Goal: Task Accomplishment & Management: Use online tool/utility

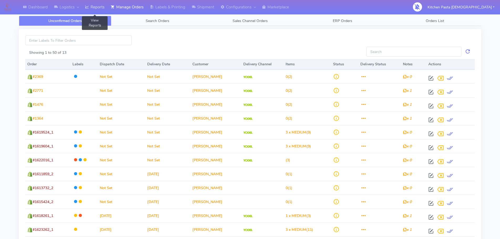
click at [103, 4] on link "Reports" at bounding box center [95, 7] width 26 height 14
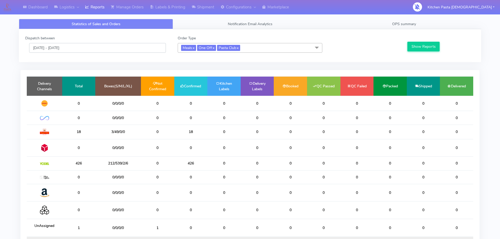
click at [122, 45] on input "[DATE] - [DATE]" at bounding box center [97, 48] width 137 height 10
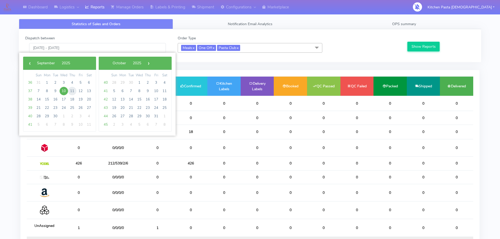
click at [73, 91] on span "11" at bounding box center [72, 91] width 8 height 8
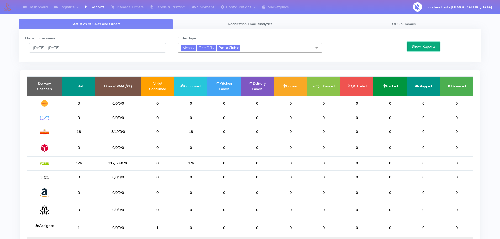
click at [423, 43] on button "Show Reports" at bounding box center [424, 47] width 32 height 10
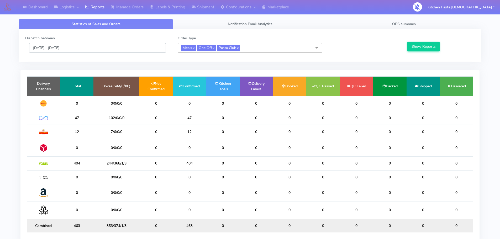
click at [123, 46] on input "[DATE] - [DATE]" at bounding box center [97, 48] width 137 height 10
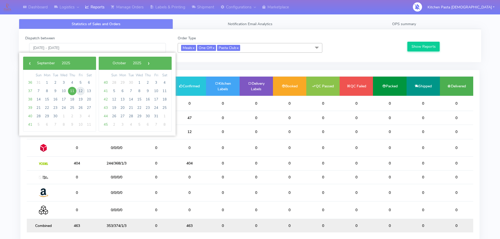
click at [79, 89] on span "12" at bounding box center [80, 91] width 8 height 8
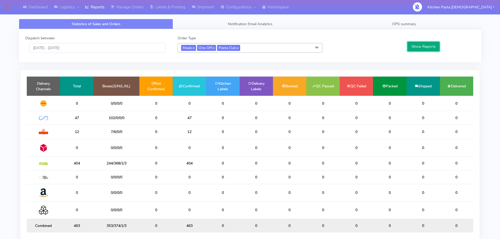
click at [414, 45] on button "Show Reports" at bounding box center [424, 47] width 32 height 10
click at [85, 50] on input "12/09/2025 - 12/09/2025" at bounding box center [97, 48] width 137 height 10
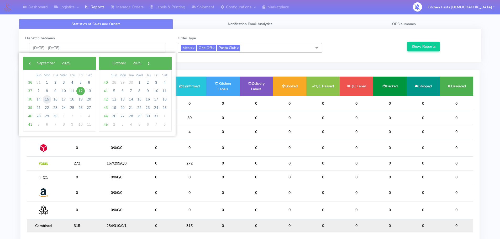
click at [49, 100] on span "15" at bounding box center [47, 99] width 8 height 8
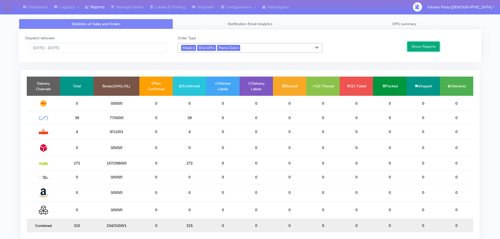
click at [423, 49] on button "Show Reports" at bounding box center [424, 47] width 32 height 10
click at [104, 47] on input "15/09/2025 - 15/09/2025" at bounding box center [97, 48] width 137 height 10
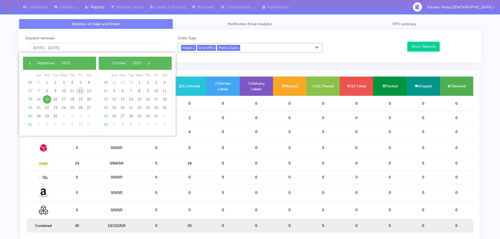
click at [83, 90] on span "12" at bounding box center [80, 91] width 8 height 8
click at [80, 89] on span "12" at bounding box center [80, 91] width 8 height 8
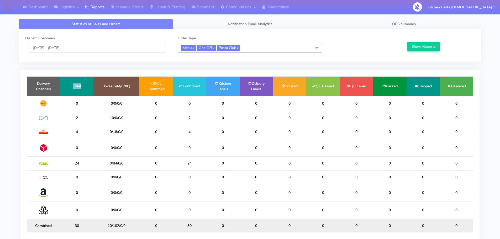
click at [80, 89] on td "Total" at bounding box center [76, 86] width 33 height 19
drag, startPoint x: 428, startPoint y: 44, endPoint x: 308, endPoint y: 42, distance: 120.1
click at [428, 44] on button "Show Reports" at bounding box center [424, 47] width 32 height 10
click at [93, 44] on input "12/09/2025 - 12/09/2025" at bounding box center [97, 48] width 137 height 10
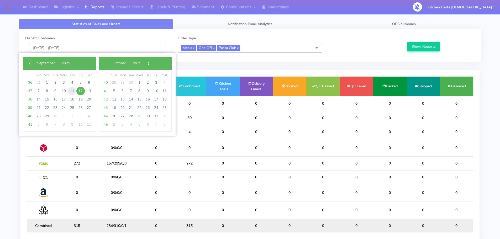
click at [72, 87] on span "11" at bounding box center [72, 91] width 8 height 8
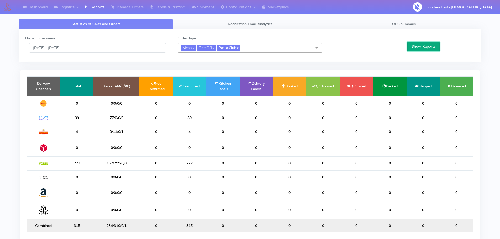
click at [419, 47] on button "Show Reports" at bounding box center [424, 47] width 32 height 10
click at [102, 50] on input "11/09/2025 - 11/09/2025" at bounding box center [97, 48] width 137 height 10
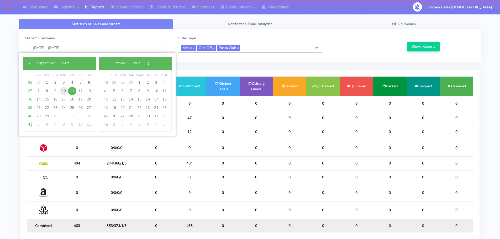
click at [61, 91] on span "10" at bounding box center [64, 91] width 8 height 8
type input "[DATE] - [DATE]"
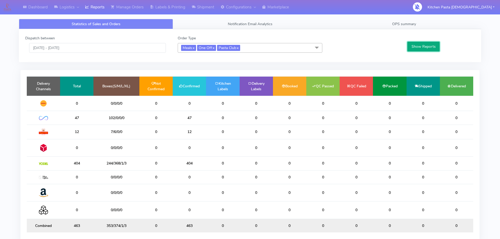
click at [419, 48] on button "Show Reports" at bounding box center [424, 47] width 32 height 10
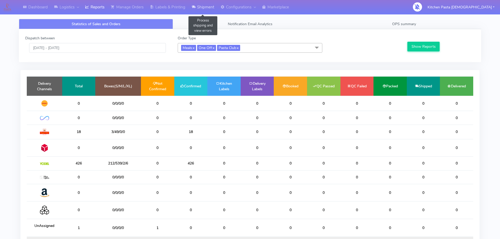
click at [207, 7] on link "Shipment" at bounding box center [203, 7] width 29 height 14
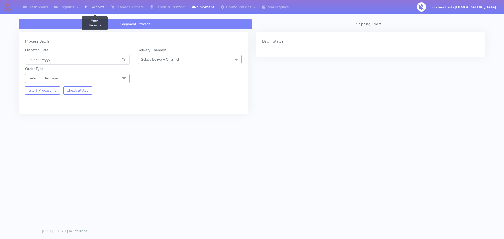
click at [103, 8] on link "Reports" at bounding box center [95, 7] width 26 height 14
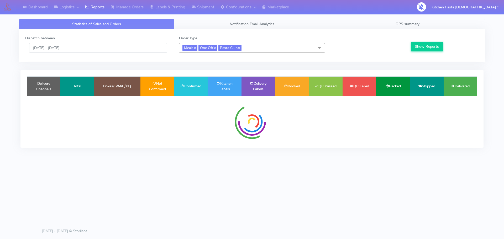
click at [386, 23] on link "OPS summary" at bounding box center [407, 24] width 155 height 10
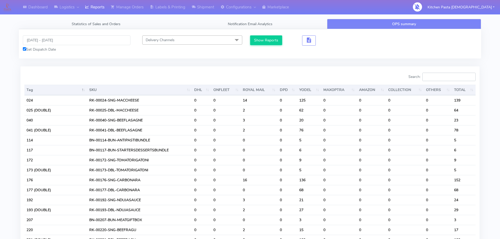
click at [440, 76] on input "Search:" at bounding box center [449, 77] width 53 height 8
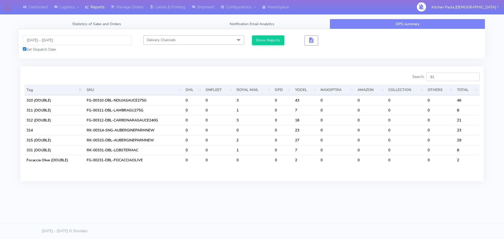
type input "3"
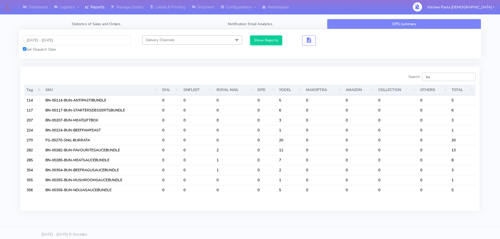
type input "b"
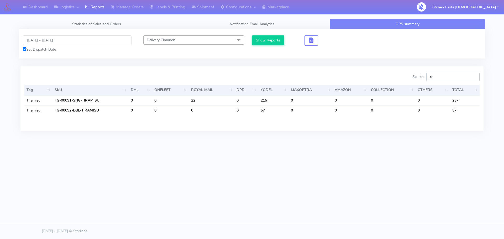
type input "t"
type input "p"
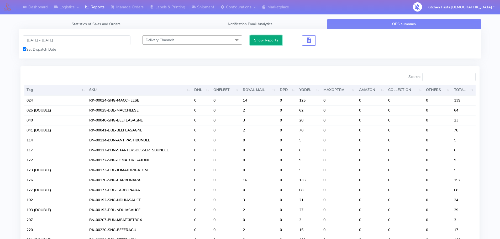
click at [272, 42] on button "Show Reports" at bounding box center [266, 40] width 32 height 10
click at [307, 43] on span "button" at bounding box center [309, 41] width 6 height 5
click at [330, 41] on span "button" at bounding box center [328, 41] width 6 height 5
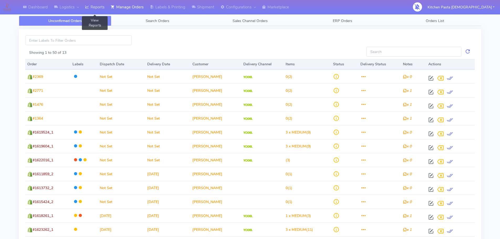
click at [94, 10] on link "Reports" at bounding box center [95, 7] width 26 height 14
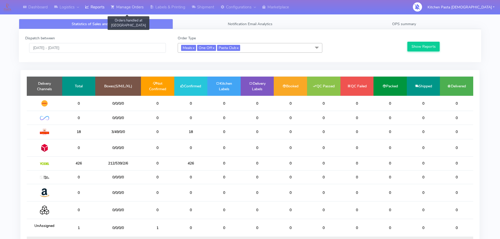
click at [121, 7] on link "Manage Orders" at bounding box center [127, 7] width 39 height 14
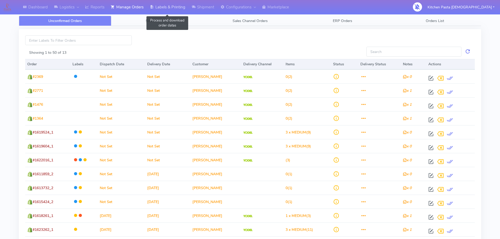
click at [163, 6] on link "Labels & Printing" at bounding box center [168, 7] width 42 height 14
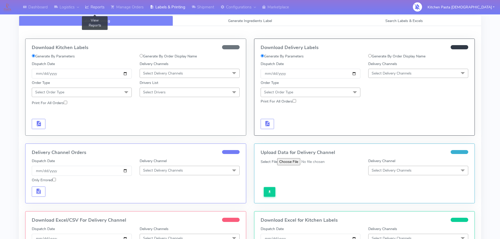
click at [106, 7] on link "Reports" at bounding box center [95, 7] width 26 height 14
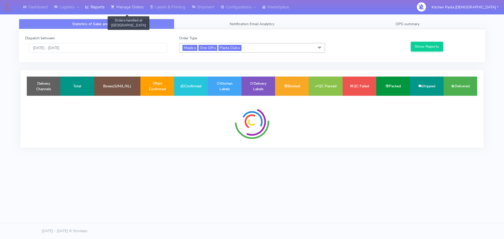
click at [125, 6] on link "Manage Orders" at bounding box center [127, 7] width 39 height 14
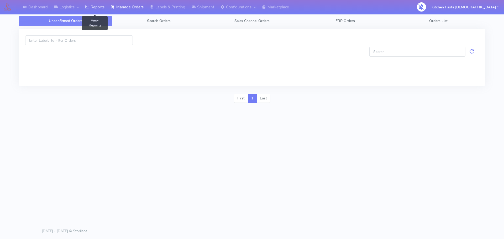
click at [93, 7] on link "Reports" at bounding box center [95, 7] width 26 height 14
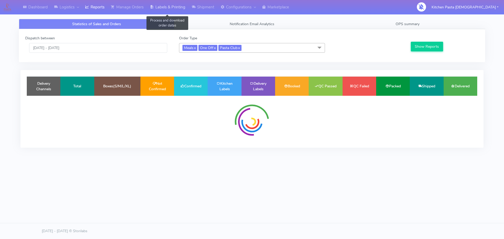
click at [154, 5] on icon at bounding box center [152, 6] width 4 height 5
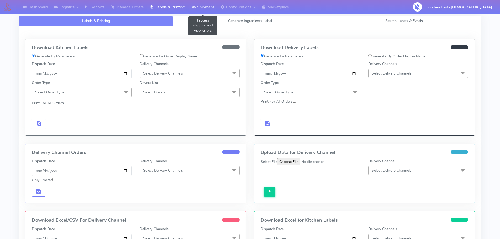
click at [191, 3] on link "Shipment" at bounding box center [203, 7] width 29 height 14
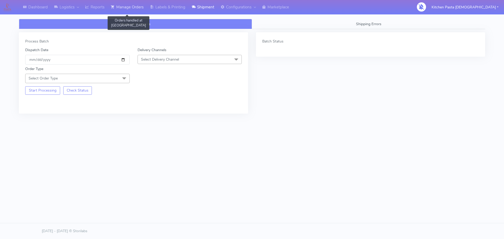
click at [128, 13] on link "Manage Orders" at bounding box center [127, 7] width 39 height 14
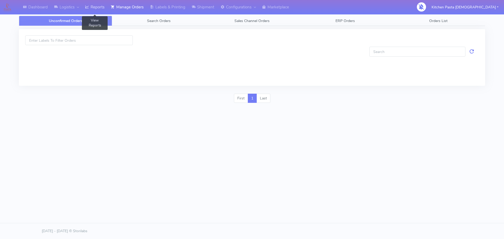
click at [96, 10] on link "Reports" at bounding box center [95, 7] width 26 height 14
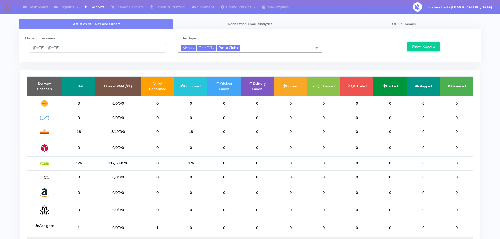
click at [376, 26] on link "OPS summary" at bounding box center [404, 24] width 154 height 10
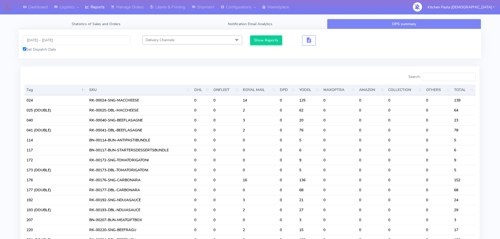
click at [446, 76] on input "Search:" at bounding box center [449, 77] width 53 height 8
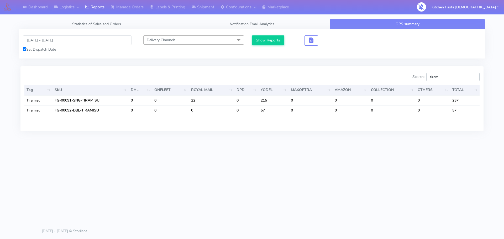
type input "tiram"
click at [99, 38] on input "[DATE] - [DATE]" at bounding box center [77, 40] width 109 height 10
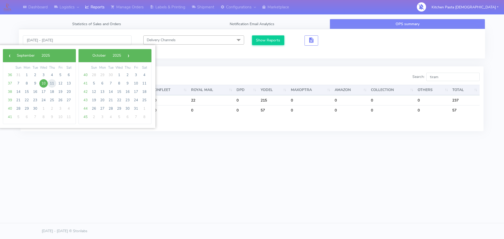
click at [50, 81] on span "11" at bounding box center [52, 83] width 8 height 8
click at [46, 82] on span "10" at bounding box center [43, 83] width 8 height 8
click at [51, 83] on span "11" at bounding box center [52, 83] width 8 height 8
type input "10/09/2025 - 11/09/2025"
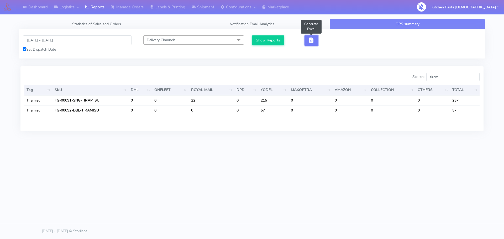
click at [313, 40] on span "button" at bounding box center [311, 41] width 6 height 5
click at [274, 40] on button "Show Reports" at bounding box center [268, 40] width 32 height 10
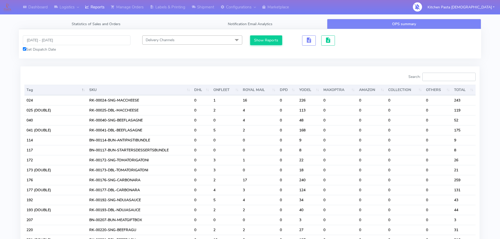
click at [446, 74] on input "Search:" at bounding box center [449, 77] width 53 height 8
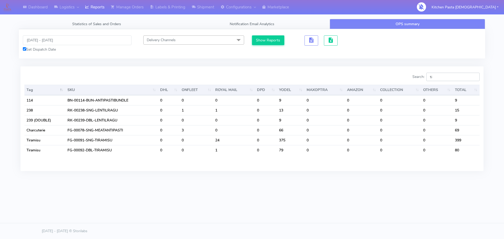
type input "t"
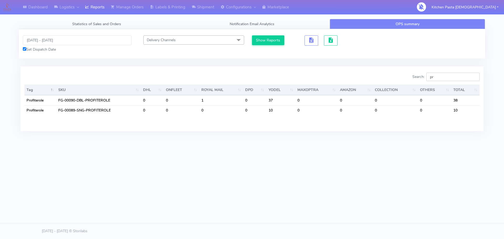
type input "p"
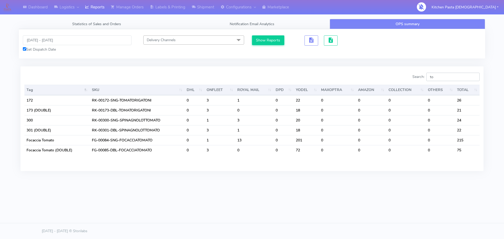
type input "t"
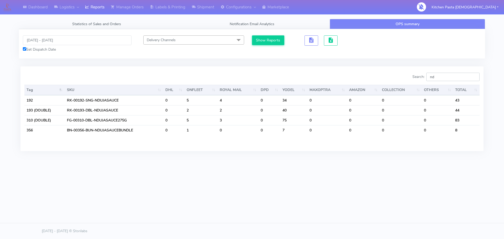
type input "n"
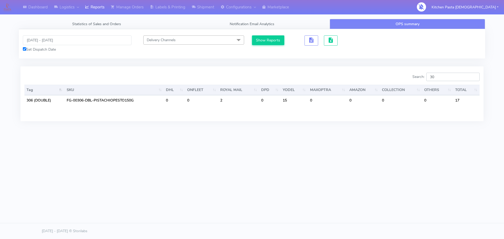
type input "3"
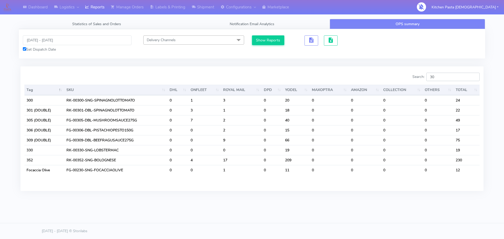
type input "3"
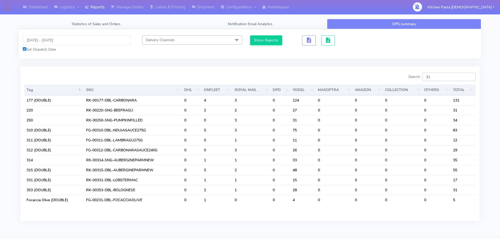
type input "3"
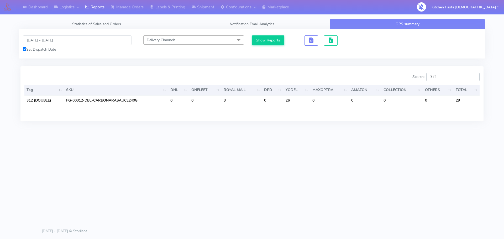
type input "312"
click at [164, 8] on link "Labels & Printing" at bounding box center [168, 7] width 42 height 14
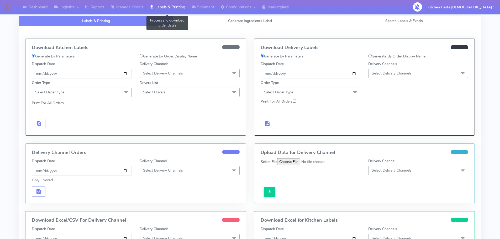
select select
click at [207, 23] on link "Generate Ingredients Label" at bounding box center [250, 21] width 154 height 10
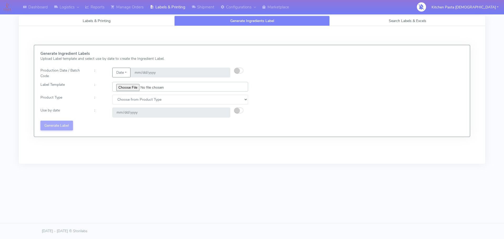
click at [136, 88] on input "file" at bounding box center [180, 87] width 136 height 10
click at [132, 87] on input "file" at bounding box center [180, 87] width 136 height 10
type input "C:\fakepath\Classic Tiramisu V1.jpg"
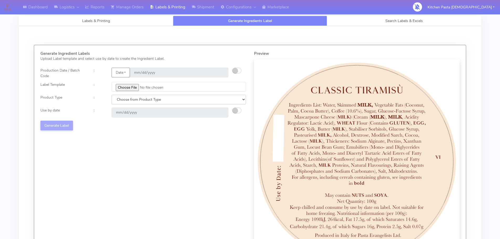
click at [175, 98] on select "Choose from Product Type ECOM ERETAIL CIRCULAR CIRC_DESERTS LASAGNE" at bounding box center [179, 100] width 134 height 10
select select "3"
click at [112, 95] on select "Choose from Product Type ECOM ERETAIL CIRCULAR CIRC_DESERTS LASAGNE" at bounding box center [179, 100] width 134 height 10
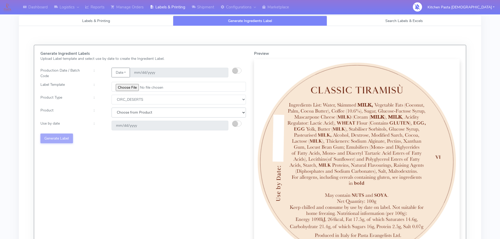
click at [129, 112] on select "Choose from Product CLASSIC_TIRAMISU CREMA_AMARENA PROFITEROLES" at bounding box center [179, 113] width 134 height 10
select select "0"
click at [112, 108] on select "Choose from Product CLASSIC_TIRAMISU CREMA_AMARENA PROFITEROLES" at bounding box center [179, 113] width 134 height 10
type input "2025-09-13"
click at [238, 126] on button "button" at bounding box center [236, 124] width 9 height 6
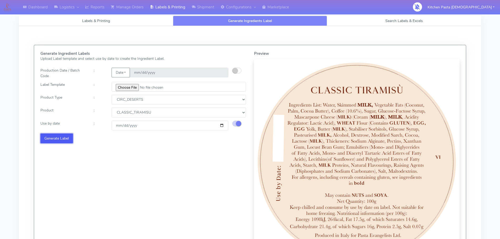
click at [51, 139] on button "Generate Label" at bounding box center [56, 139] width 33 height 10
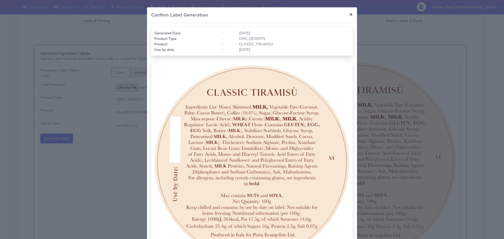
click at [346, 14] on button "×" at bounding box center [351, 14] width 12 height 14
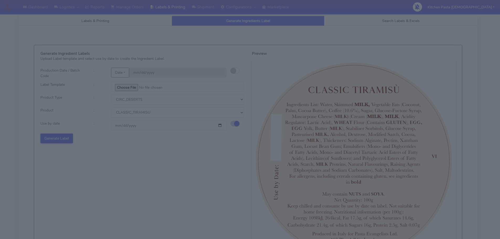
select select
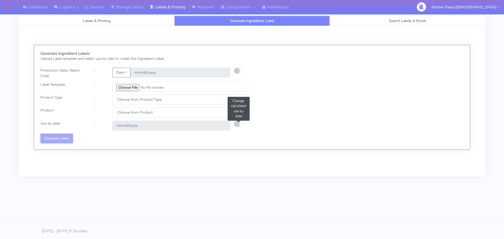
click at [242, 125] on button "button" at bounding box center [238, 124] width 9 height 6
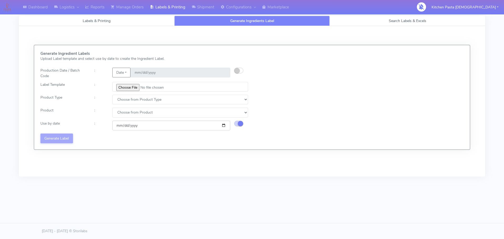
click at [222, 126] on input "date" at bounding box center [171, 126] width 118 height 10
type input "2025-09-13"
click at [160, 98] on select "Choose from Product Type ECOM ERETAIL CIRCULAR CIRC_DESERTS LASAGNE" at bounding box center [180, 100] width 136 height 10
click at [130, 87] on input "file" at bounding box center [180, 87] width 136 height 10
type input "C:\fakepath\Classic Tiramisu V1.jpg"
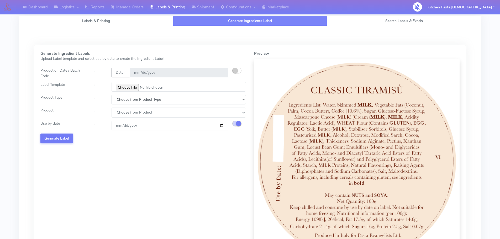
click at [137, 97] on select "Choose from Product Type ECOM ERETAIL CIRCULAR CIRC_DESERTS LASAGNE" at bounding box center [179, 100] width 134 height 10
select select "2"
click at [112, 95] on select "Choose from Product Type ECOM ERETAIL CIRCULAR CIRC_DESERTS LASAGNE" at bounding box center [179, 100] width 134 height 10
select select
drag, startPoint x: 157, startPoint y: 98, endPoint x: 155, endPoint y: 104, distance: 5.8
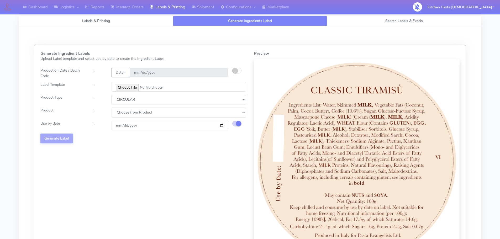
click at [157, 98] on select "Choose from Product Type ECOM ERETAIL CIRCULAR CIRC_DESERTS LASAGNE" at bounding box center [179, 100] width 134 height 10
select select "3"
click at [112, 95] on select "Choose from Product Type ECOM ERETAIL CIRCULAR CIRC_DESERTS LASAGNE" at bounding box center [179, 100] width 134 height 10
click at [155, 112] on select "Choose from Product CLASSIC_TIRAMISU CREMA_AMARENA PROFITEROLES" at bounding box center [179, 113] width 134 height 10
select select "0"
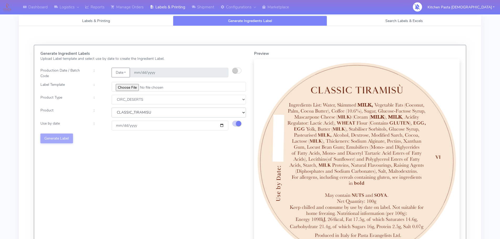
click at [112, 108] on select "Choose from Product CLASSIC_TIRAMISU CREMA_AMARENA PROFITEROLES" at bounding box center [179, 113] width 134 height 10
type input "2025-09-13"
click at [140, 99] on select "Choose from Product Type ECOM ERETAIL CIRCULAR CIRC_DESERTS LASAGNE" at bounding box center [179, 100] width 134 height 10
click at [112, 95] on select "Choose from Product Type ECOM ERETAIL CIRCULAR CIRC_DESERTS LASAGNE" at bounding box center [179, 100] width 134 height 10
click at [160, 112] on select "Choose from Product CLASSIC_TIRAMISU CREMA_AMARENA PROFITEROLES" at bounding box center [179, 113] width 134 height 10
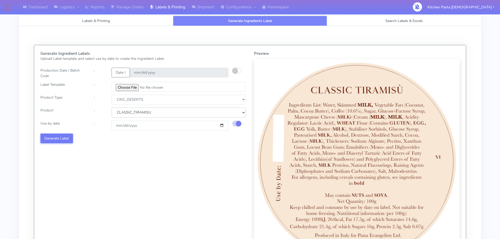
select select "2"
click at [112, 108] on select "Choose from Product CLASSIC_TIRAMISU CREMA_AMARENA PROFITEROLES" at bounding box center [179, 113] width 134 height 10
click at [57, 136] on button "Generate Label" at bounding box center [56, 139] width 33 height 10
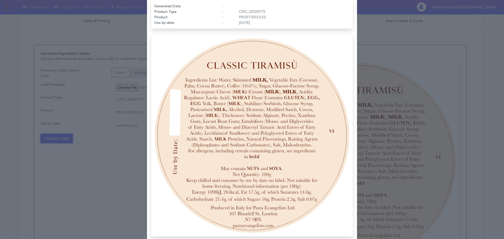
scroll to position [53, 0]
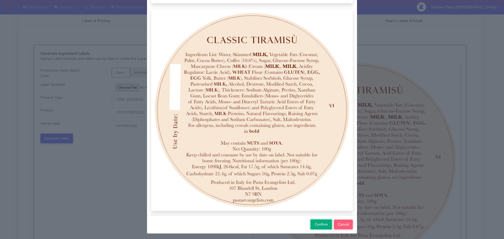
click at [321, 229] on button "Confirm" at bounding box center [321, 225] width 21 height 10
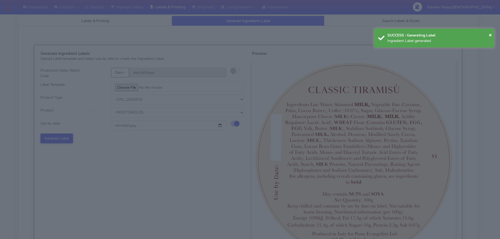
select select
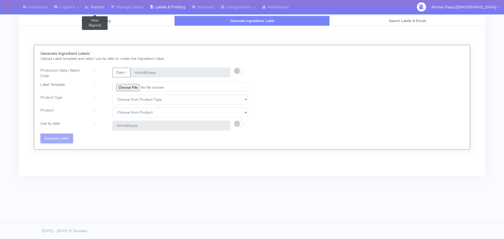
click at [89, 6] on icon at bounding box center [87, 6] width 4 height 5
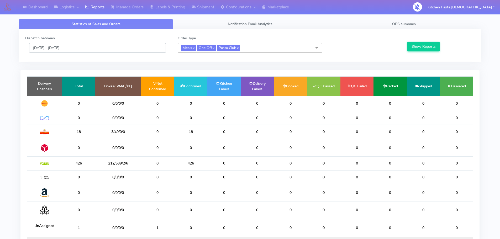
click at [139, 46] on input "[DATE] - [DATE]" at bounding box center [97, 48] width 137 height 10
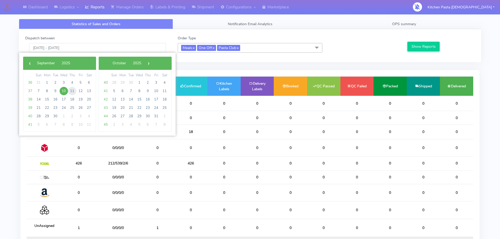
click at [72, 91] on span "11" at bounding box center [72, 91] width 8 height 8
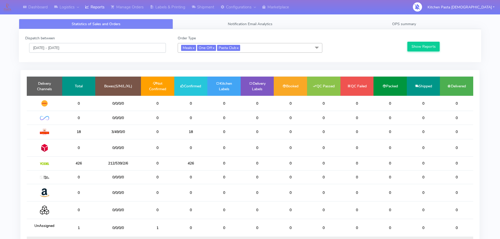
click at [82, 45] on input "11/09/2025 - 11/09/2025" at bounding box center [97, 48] width 137 height 10
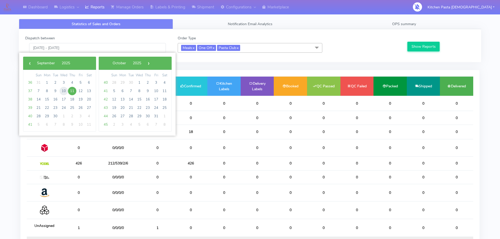
click at [64, 92] on span "10" at bounding box center [64, 91] width 8 height 8
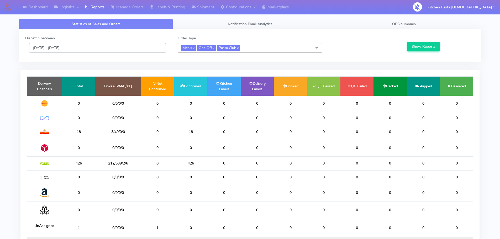
click at [115, 49] on input "[DATE] - [DATE]" at bounding box center [97, 48] width 137 height 10
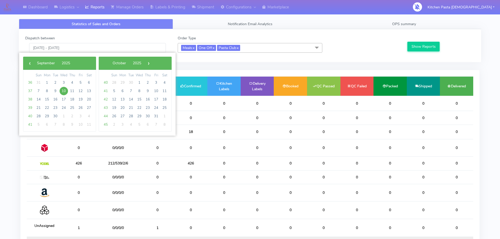
click at [83, 87] on td "12" at bounding box center [80, 91] width 8 height 8
click at [71, 92] on span "11" at bounding box center [72, 91] width 8 height 8
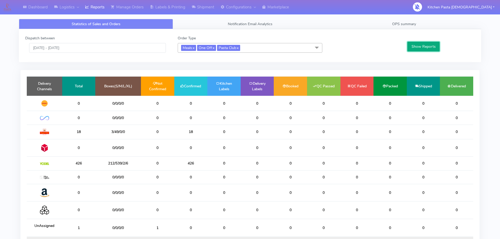
click at [421, 42] on button "Show Reports" at bounding box center [424, 47] width 32 height 10
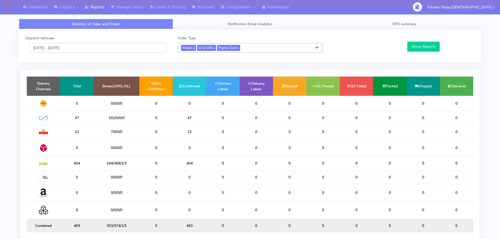
click at [92, 49] on input "11/09/2025 - 11/09/2025" at bounding box center [97, 48] width 137 height 10
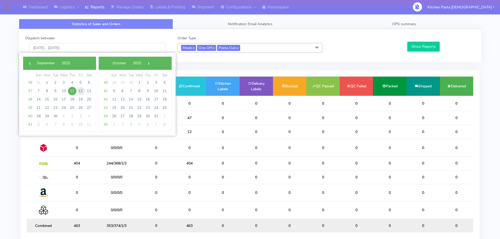
click at [83, 88] on span "12" at bounding box center [80, 91] width 8 height 8
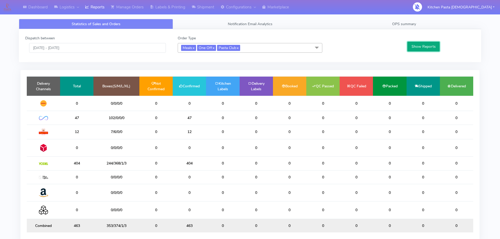
click at [432, 46] on button "Show Reports" at bounding box center [424, 47] width 32 height 10
click at [110, 45] on input "12/09/2025 - 12/09/2025" at bounding box center [97, 48] width 137 height 10
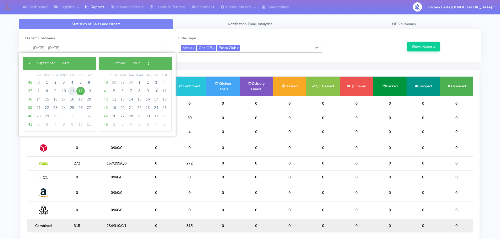
click at [72, 89] on span "11" at bounding box center [72, 91] width 8 height 8
click at [72, 88] on span "11" at bounding box center [72, 91] width 8 height 8
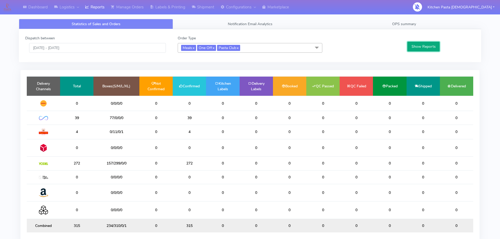
click at [425, 47] on button "Show Reports" at bounding box center [424, 47] width 32 height 10
click at [87, 47] on input "11/09/2025 - 11/09/2025" at bounding box center [97, 48] width 137 height 10
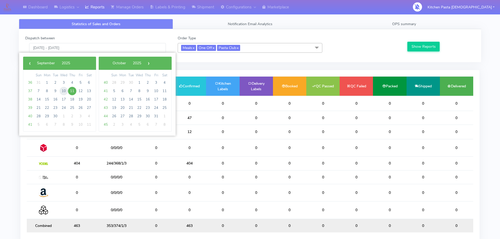
click at [65, 92] on span "10" at bounding box center [64, 91] width 8 height 8
type input "[DATE] - [DATE]"
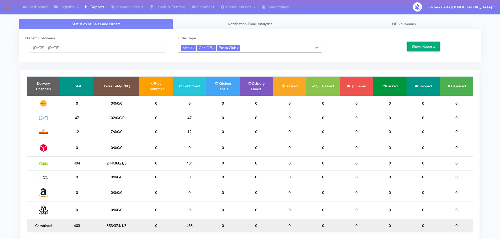
click at [435, 49] on button "Show Reports" at bounding box center [424, 47] width 32 height 10
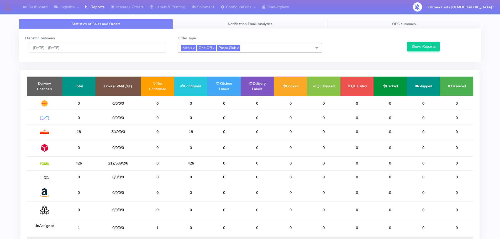
click at [407, 26] on span "OPS summary" at bounding box center [404, 24] width 24 height 5
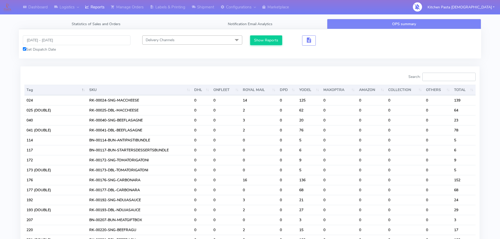
click at [447, 79] on input "Search:" at bounding box center [449, 77] width 53 height 8
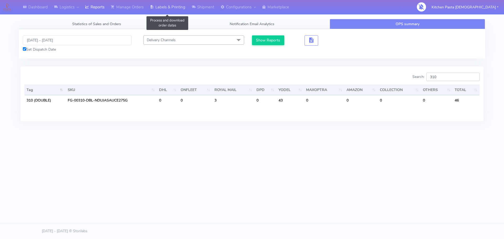
type input "310"
click at [157, 8] on link "Labels & Printing" at bounding box center [168, 7] width 42 height 14
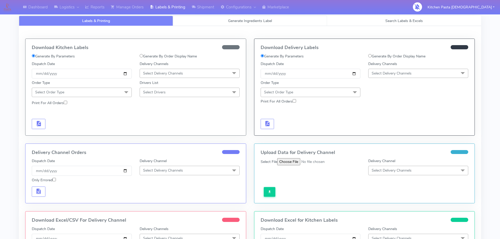
select select
click at [204, 18] on link "Generate Ingredients Label" at bounding box center [250, 21] width 154 height 10
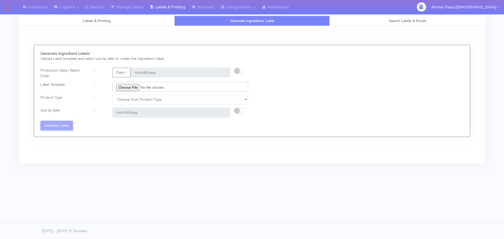
click at [131, 85] on input "file" at bounding box center [180, 87] width 136 height 10
type input "C:\fakepath\Profiteroles V1.jpg"
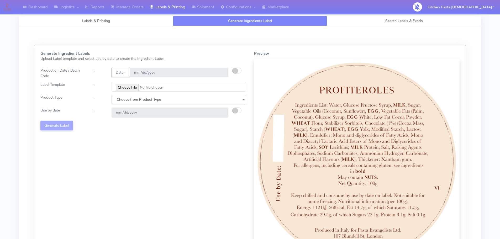
click at [162, 99] on select "Choose from Product Type ECOM ERETAIL CIRCULAR CIRC_DESERTS LASAGNE" at bounding box center [179, 100] width 134 height 10
select select "3"
click at [112, 95] on select "Choose from Product Type ECOM ERETAIL CIRCULAR CIRC_DESERTS LASAGNE" at bounding box center [179, 100] width 134 height 10
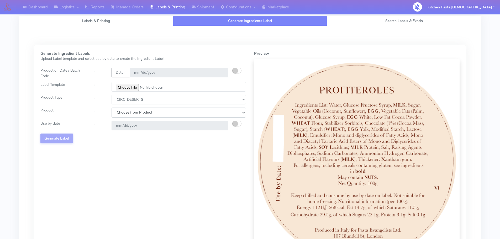
click at [151, 109] on select "Choose from Product CLASSIC_TIRAMISU CREMA_AMARENA PROFITEROLES" at bounding box center [179, 113] width 134 height 10
select select "2"
click at [112, 108] on select "Choose from Product CLASSIC_TIRAMISU CREMA_AMARENA PROFITEROLES" at bounding box center [179, 113] width 134 height 10
type input "2025-09-13"
click at [242, 125] on div at bounding box center [241, 126] width 18 height 10
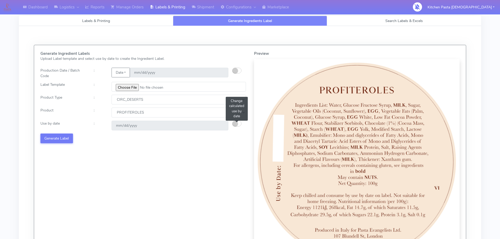
click at [236, 122] on small "button" at bounding box center [235, 123] width 5 height 5
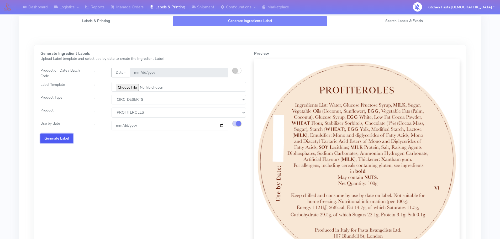
click at [58, 136] on button "Generate Label" at bounding box center [56, 139] width 33 height 10
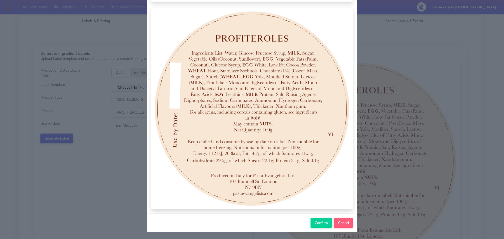
scroll to position [54, 0]
click at [317, 220] on span "Confirm" at bounding box center [321, 222] width 13 height 5
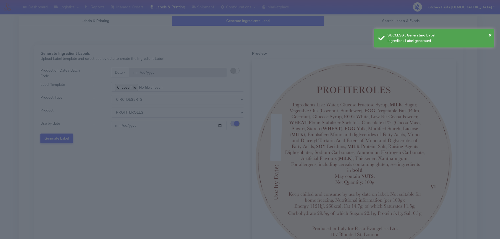
select select
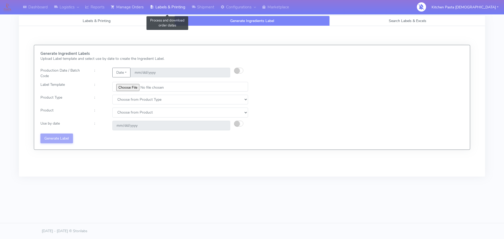
drag, startPoint x: 172, startPoint y: 6, endPoint x: 146, endPoint y: 12, distance: 27.3
click at [172, 6] on link "Labels & Printing" at bounding box center [168, 7] width 42 height 14
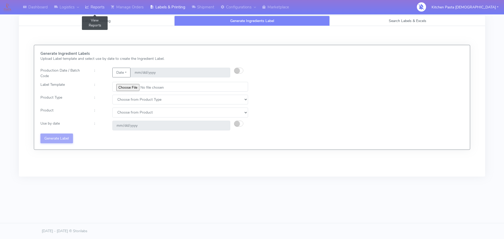
click at [97, 9] on link "Reports" at bounding box center [95, 7] width 26 height 14
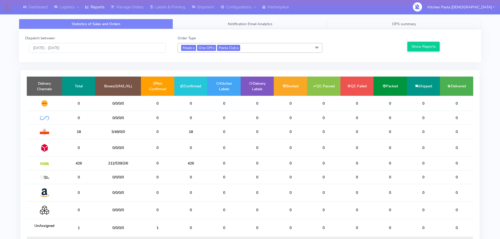
click at [423, 24] on link "OPS summary" at bounding box center [404, 24] width 154 height 10
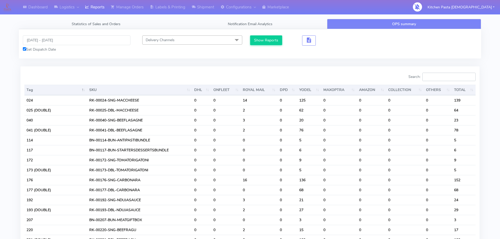
click at [464, 73] on input "Search:" at bounding box center [449, 77] width 53 height 8
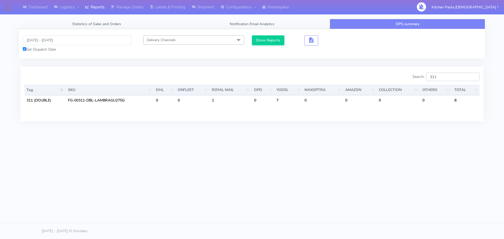
click at [462, 75] on input "311" at bounding box center [453, 77] width 53 height 8
type input "312"
drag, startPoint x: 504, startPoint y: 134, endPoint x: 320, endPoint y: 148, distance: 184.1
click at [320, 148] on div "Dashboard Logistics London Logistics Reports Manage Orders Labels & Printing Sh…" at bounding box center [252, 95] width 504 height 191
drag, startPoint x: 445, startPoint y: 81, endPoint x: 432, endPoint y: 82, distance: 12.4
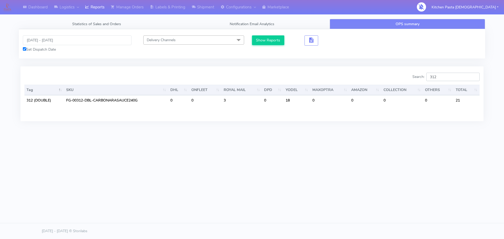
click at [432, 82] on div "Search: 312" at bounding box center [368, 78] width 224 height 11
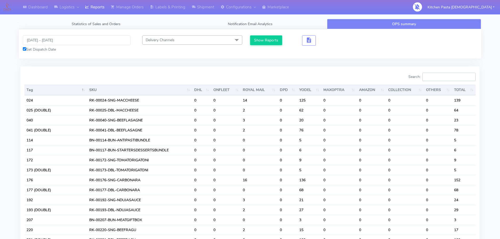
click at [463, 76] on input "Search:" at bounding box center [449, 77] width 53 height 8
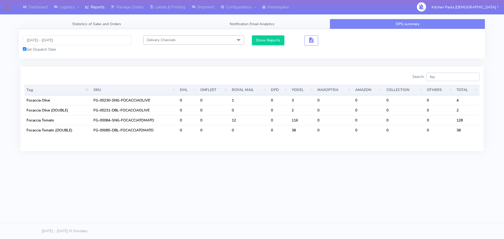
type input "foc"
click at [458, 78] on input "foc" at bounding box center [453, 77] width 53 height 8
click at [99, 8] on link "Reports" at bounding box center [95, 7] width 26 height 14
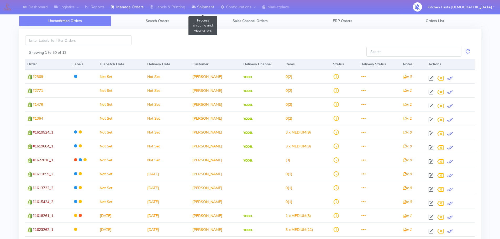
click at [198, 3] on link "Shipment" at bounding box center [203, 7] width 29 height 14
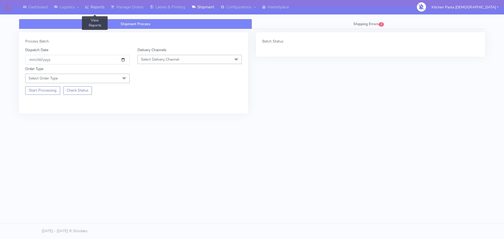
click at [98, 5] on link "Reports" at bounding box center [95, 7] width 26 height 14
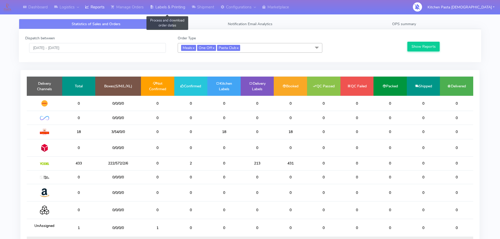
click at [162, 11] on link "Labels & Printing" at bounding box center [168, 7] width 42 height 14
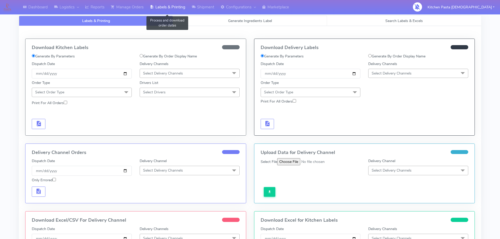
select select
click at [213, 22] on link "Generate Ingredients Label" at bounding box center [250, 21] width 154 height 10
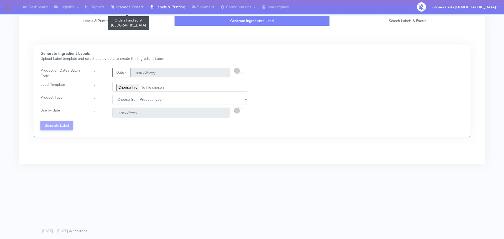
click at [115, 7] on icon at bounding box center [113, 6] width 4 height 5
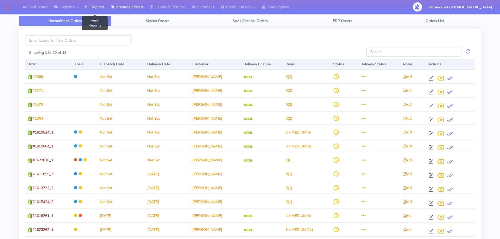
click at [91, 3] on link "Reports" at bounding box center [95, 7] width 26 height 14
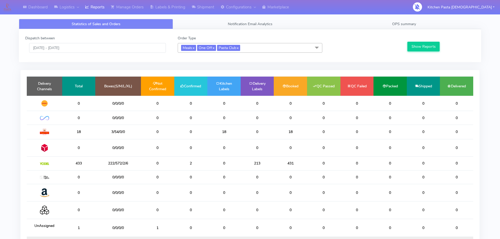
click at [407, 48] on label at bounding box center [407, 47] width 1 height 6
click at [418, 15] on div "Statistics of Sales and Orders Notification Email Analytics OPS summary Dispatc…" at bounding box center [250, 140] width 463 height 262
click at [421, 22] on link "OPS summary" at bounding box center [404, 24] width 154 height 10
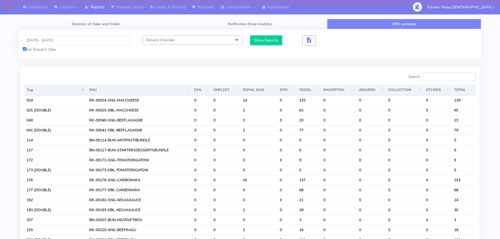
drag, startPoint x: 451, startPoint y: 76, endPoint x: 447, endPoint y: 74, distance: 4.9
click at [451, 76] on input "Search:" at bounding box center [449, 77] width 53 height 8
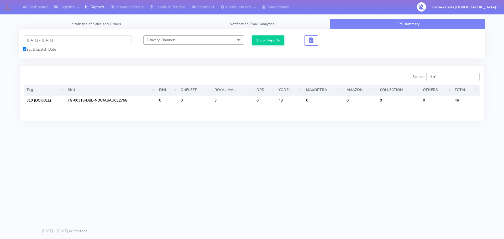
type input "310"
